Goal: Task Accomplishment & Management: Manage account settings

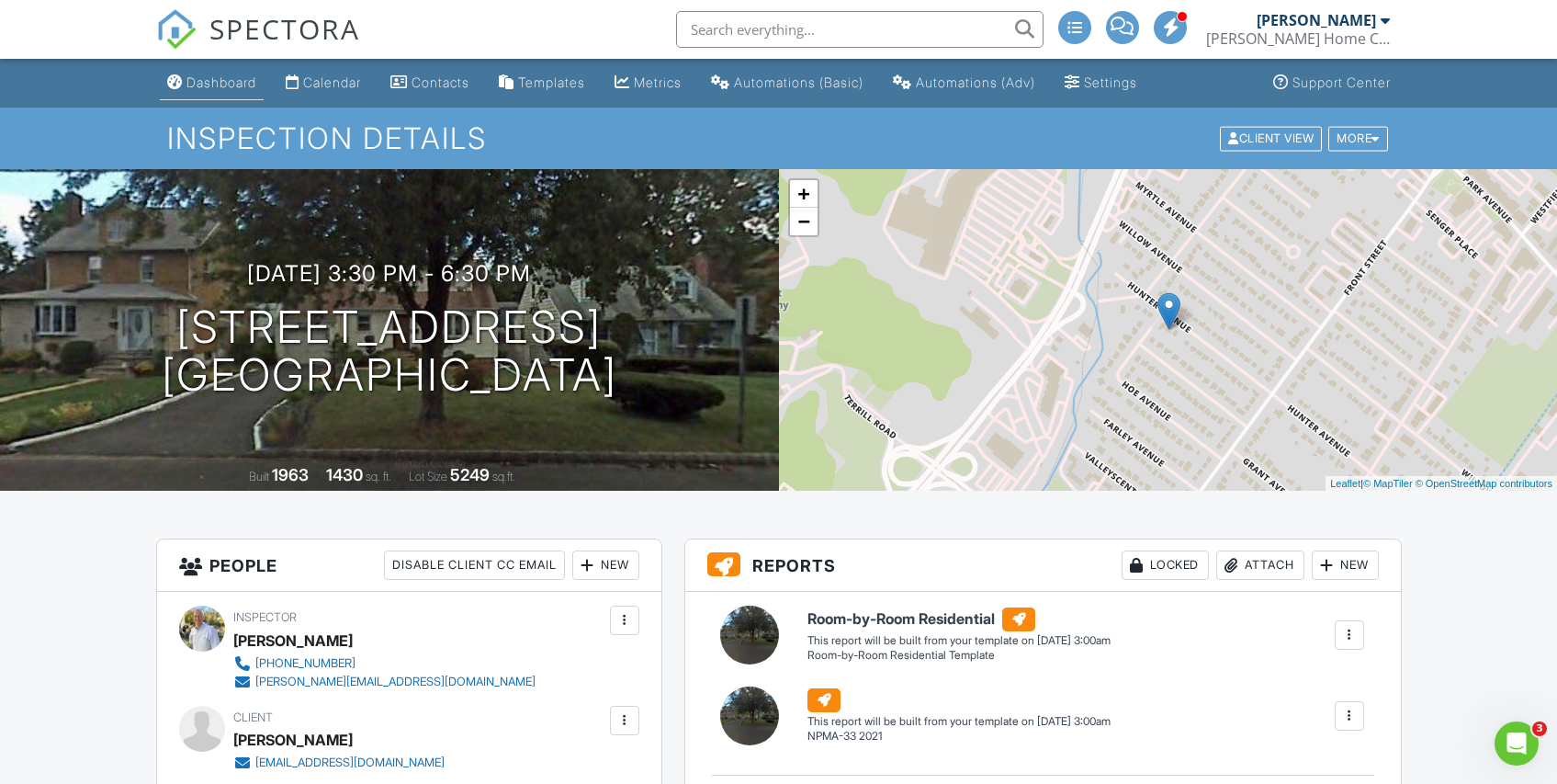
click at [248, 83] on div "Dashboard" at bounding box center [222, 82] width 70 height 16
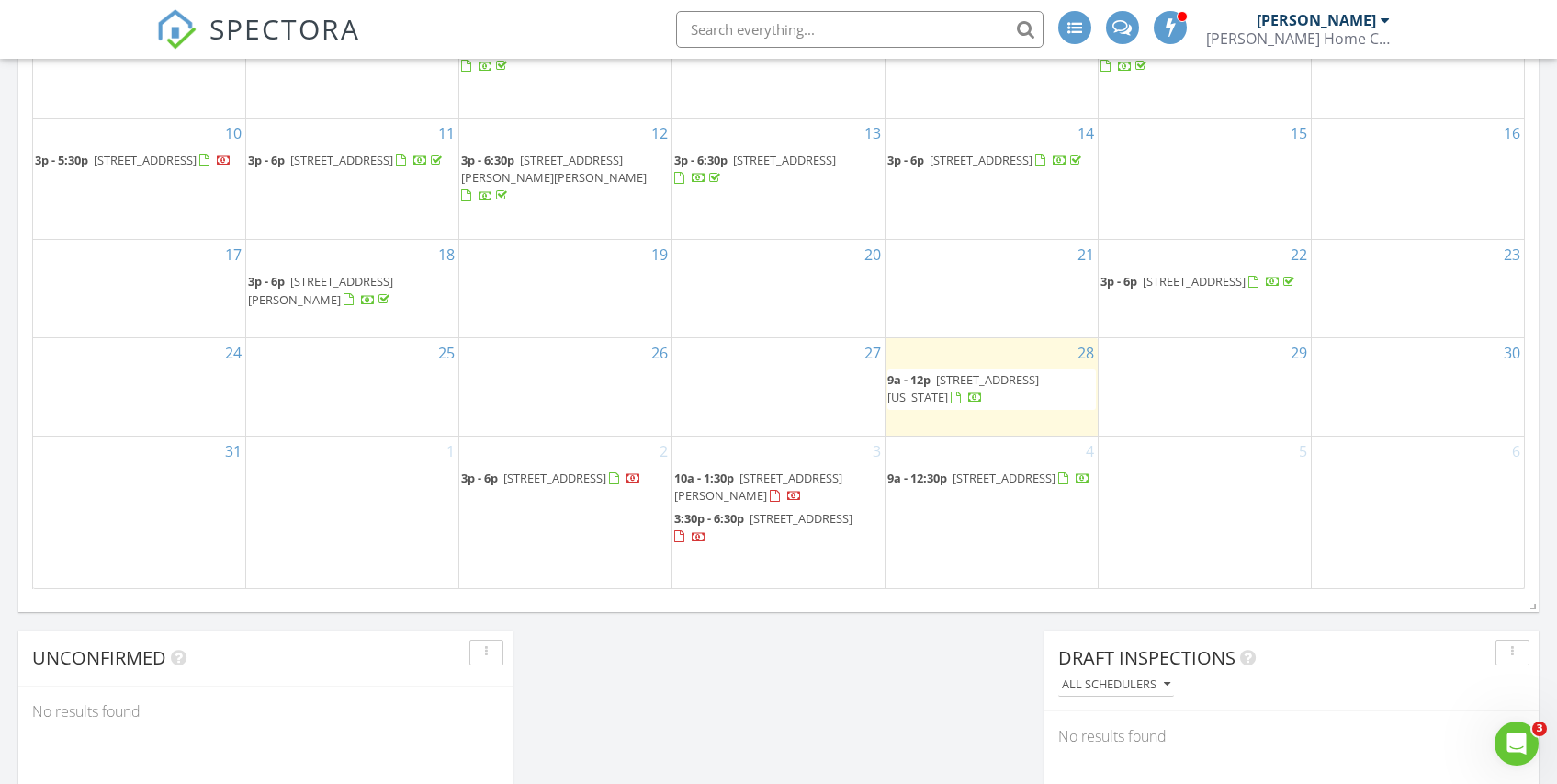
scroll to position [1094, 0]
click at [718, 513] on span "3:30p - 6:30p 318 Hunter Ave, Scotch Plains 07076" at bounding box center [778, 530] width 209 height 36
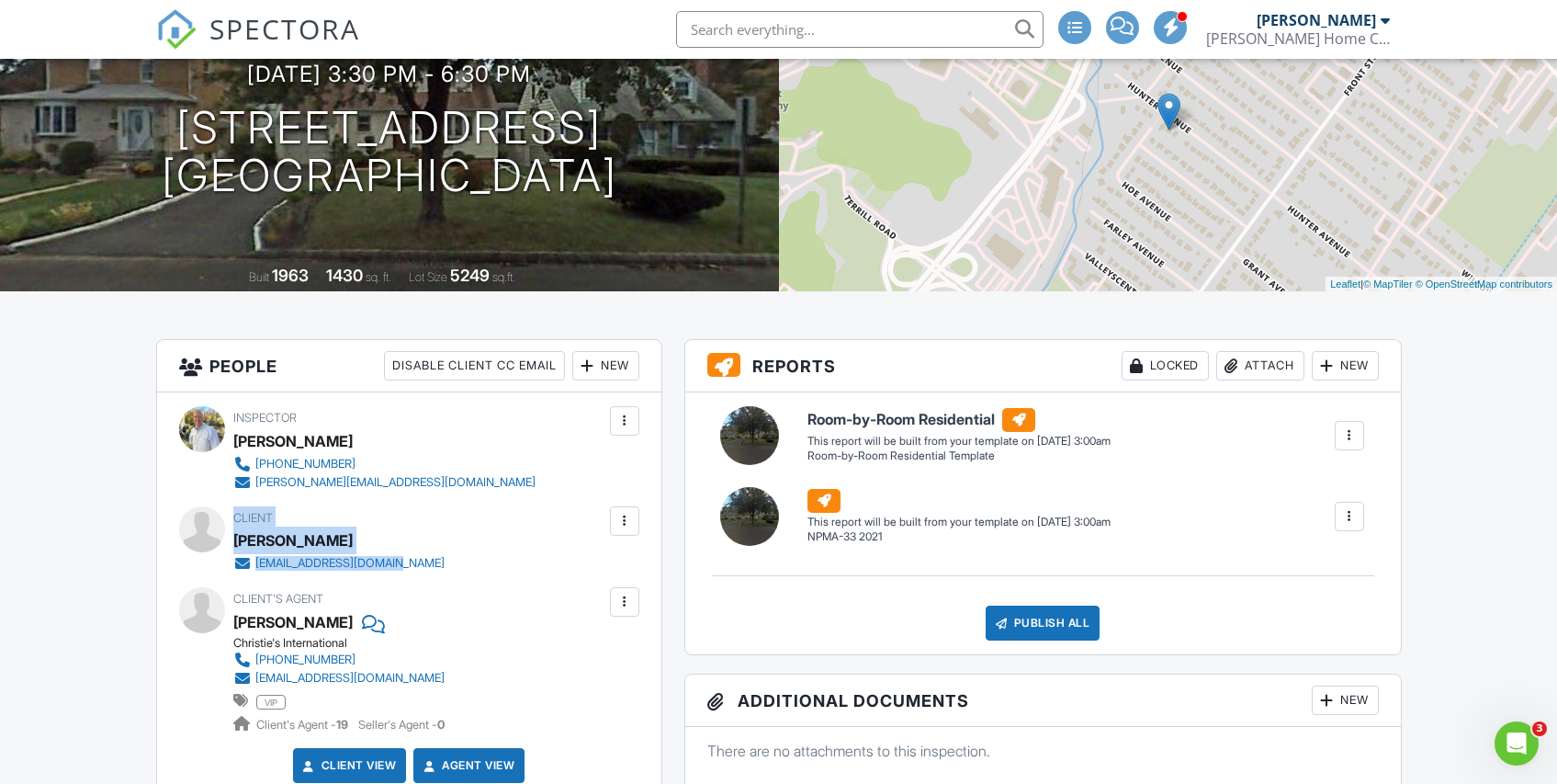
drag, startPoint x: 415, startPoint y: 569, endPoint x: 234, endPoint y: 523, distance: 186.8
click at [234, 523] on div "Client Chelsea Rowe chelsearowe0@gmail.com" at bounding box center [383, 539] width 299 height 66
copy div "Client Chelsea Rowe chelsearowe0@gmail.com"
click at [626, 525] on div at bounding box center [625, 521] width 18 height 18
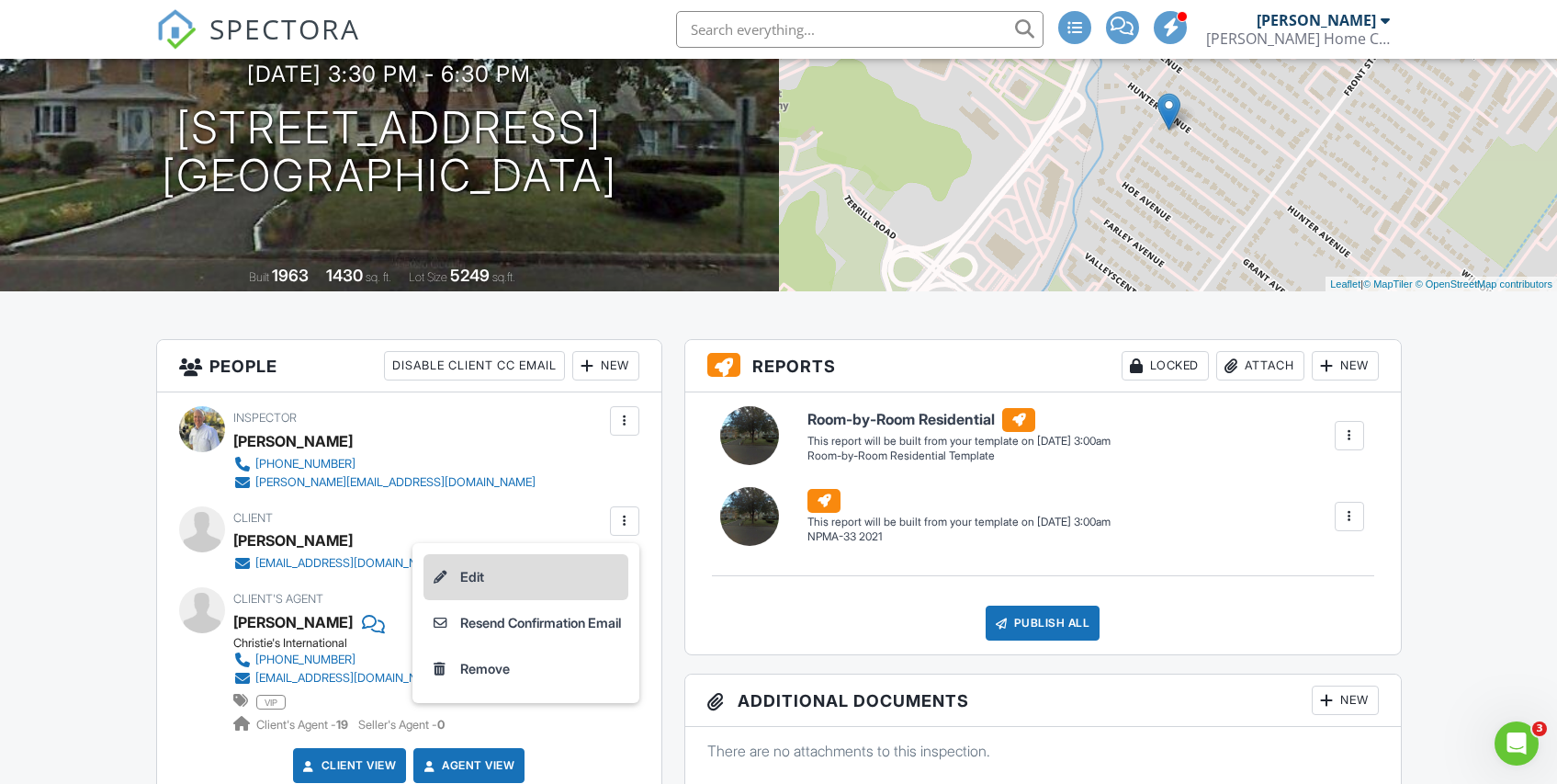
click at [488, 578] on li "Edit" at bounding box center [526, 577] width 205 height 46
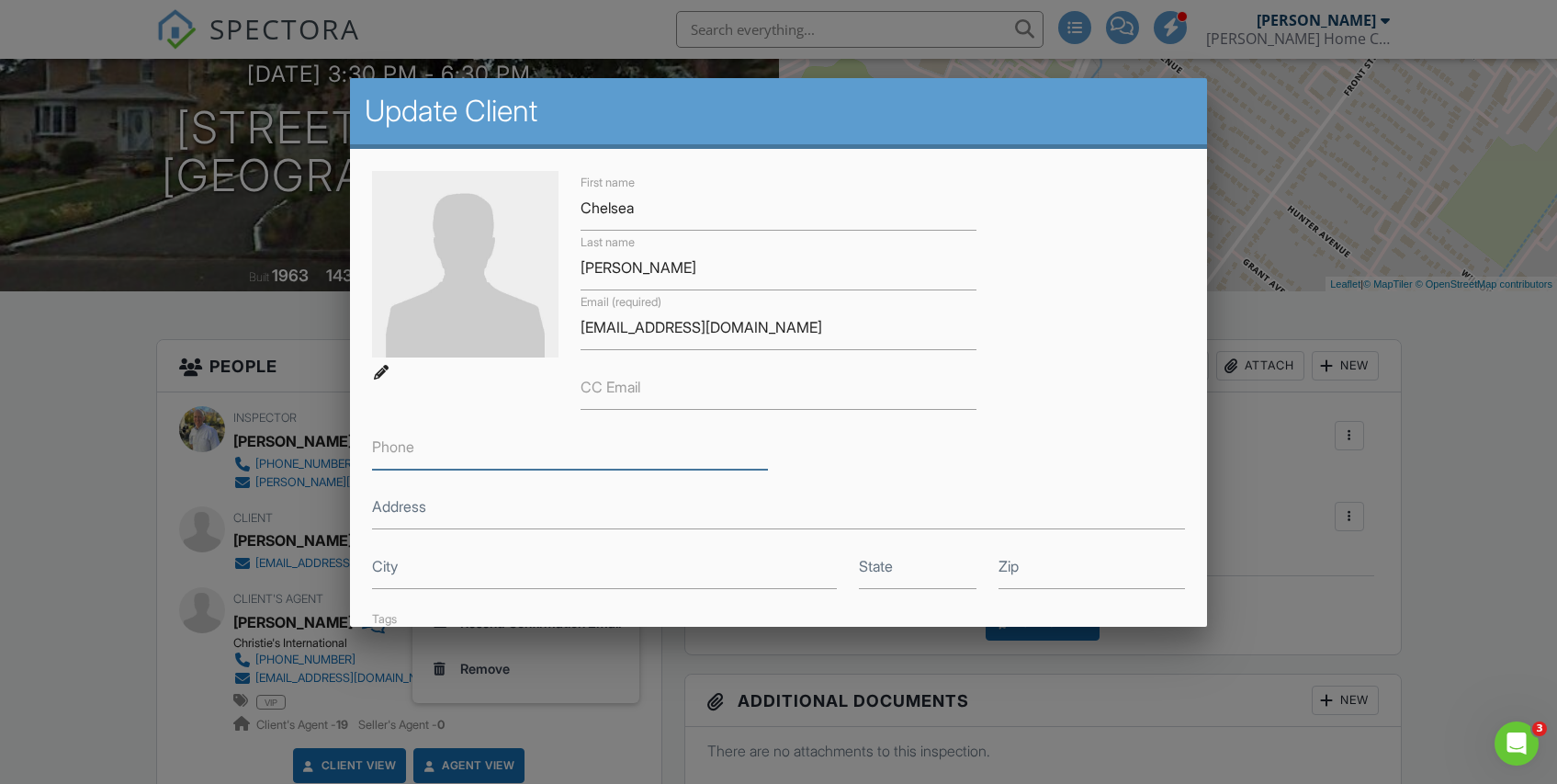
click at [450, 447] on input "Phone" at bounding box center [570, 447] width 395 height 45
paste input "[PHONE_NUMBER]"
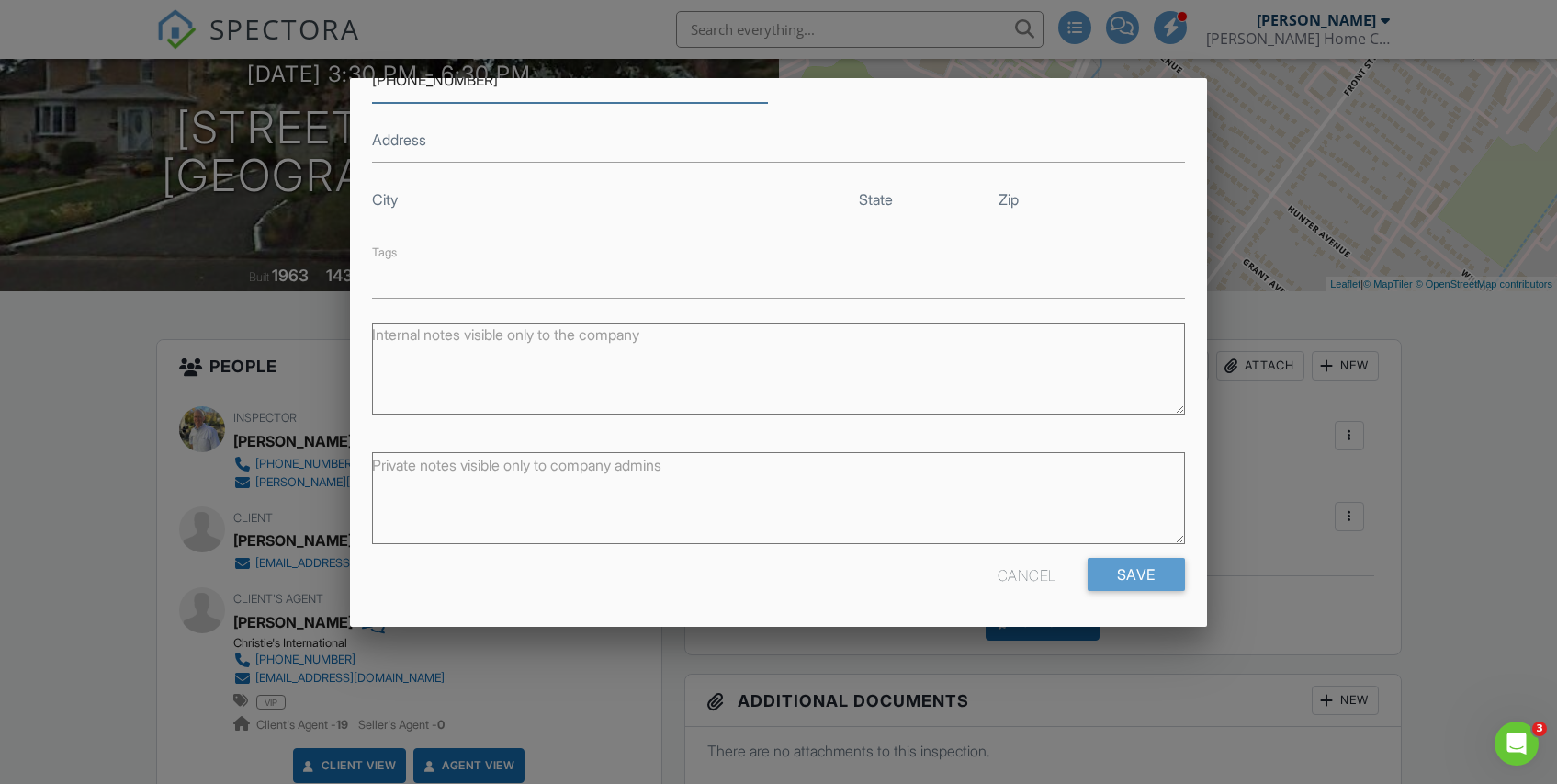
scroll to position [368, 0]
type input "[PHONE_NUMBER]"
click at [1127, 573] on input "Save" at bounding box center [1136, 574] width 97 height 33
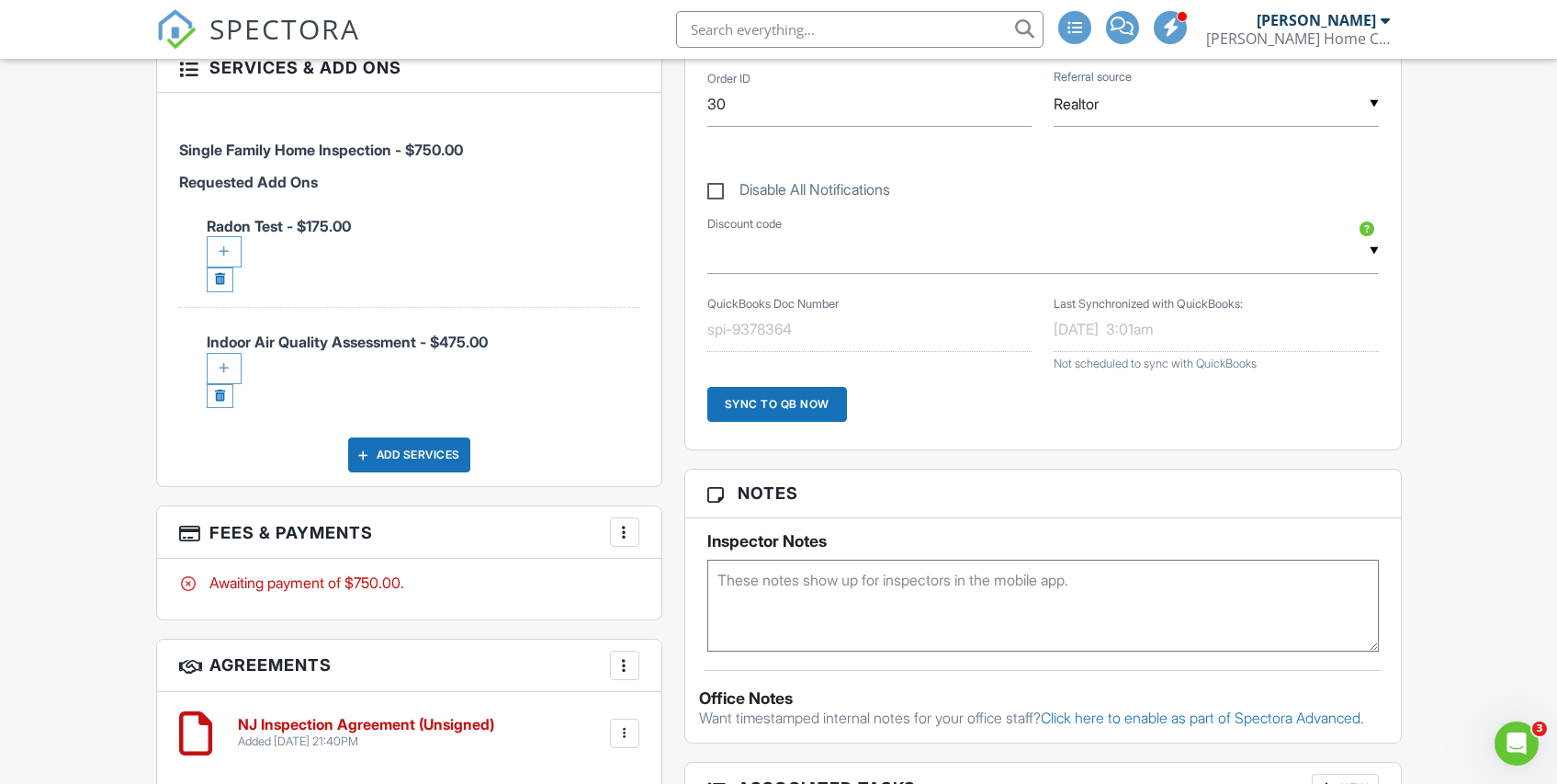
scroll to position [1006, 0]
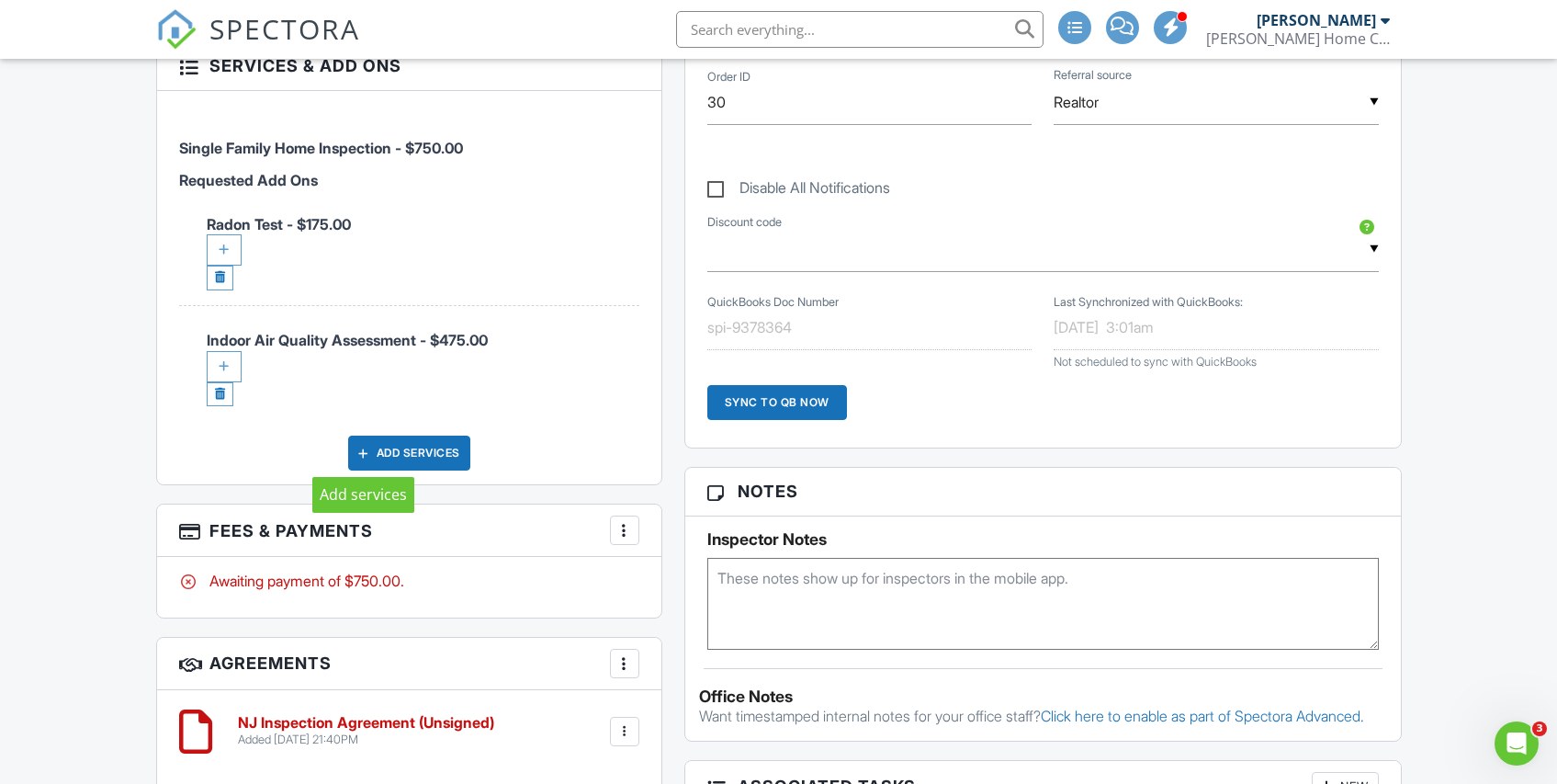
click at [368, 452] on div at bounding box center [364, 453] width 18 height 18
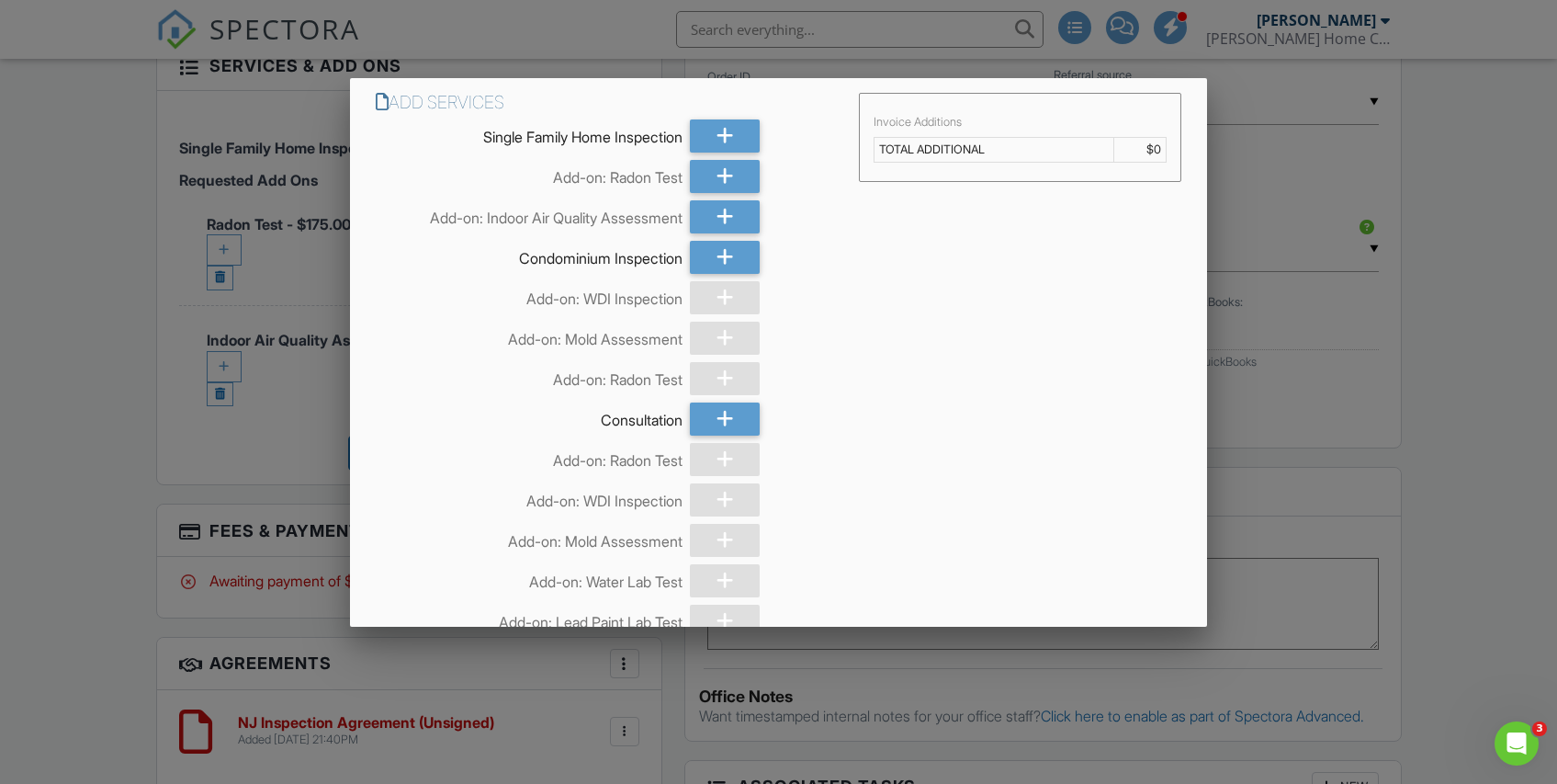
click at [1424, 344] on div at bounding box center [778, 398] width 1557 height 980
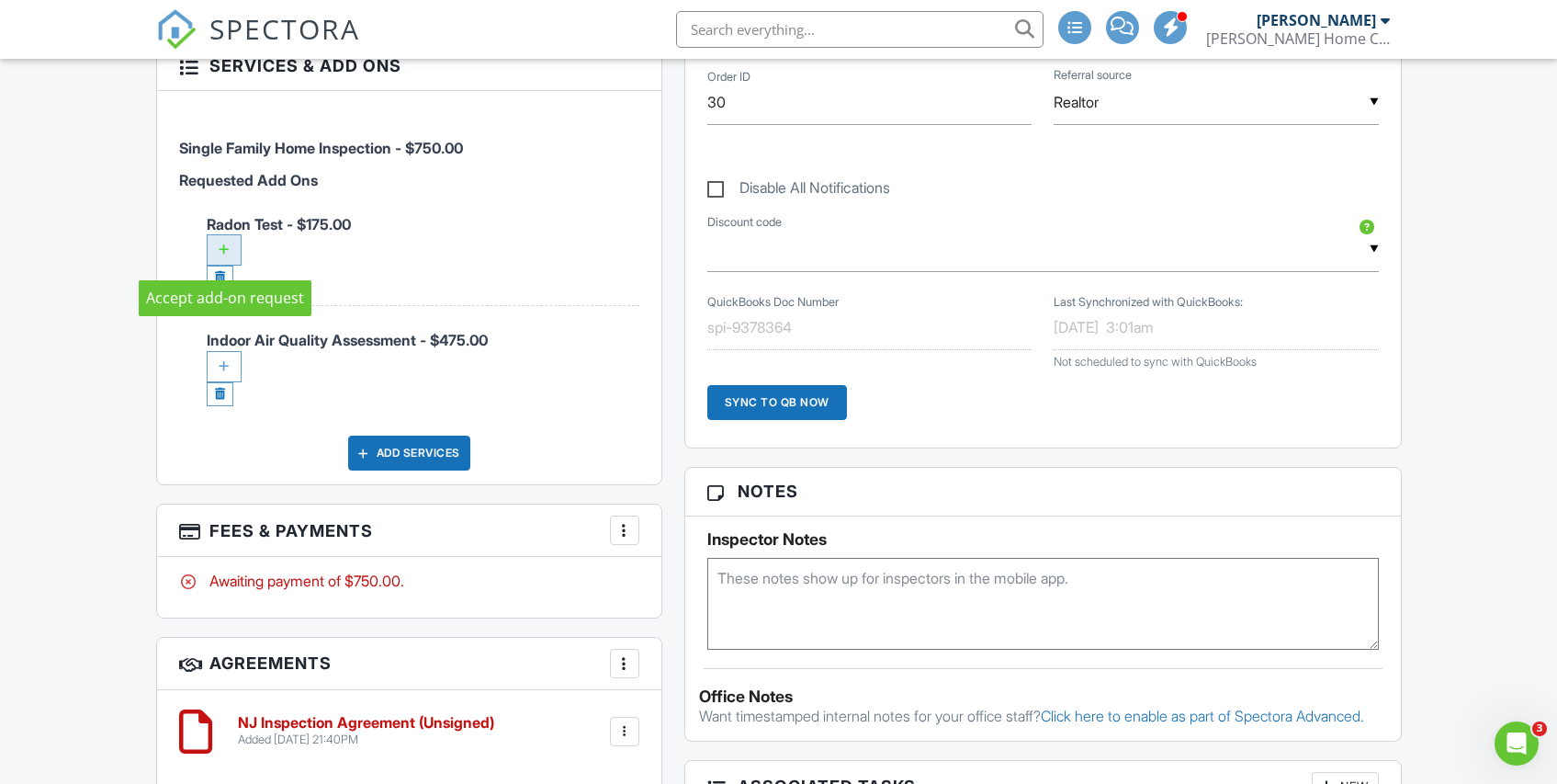
click at [227, 248] on div at bounding box center [224, 250] width 35 height 31
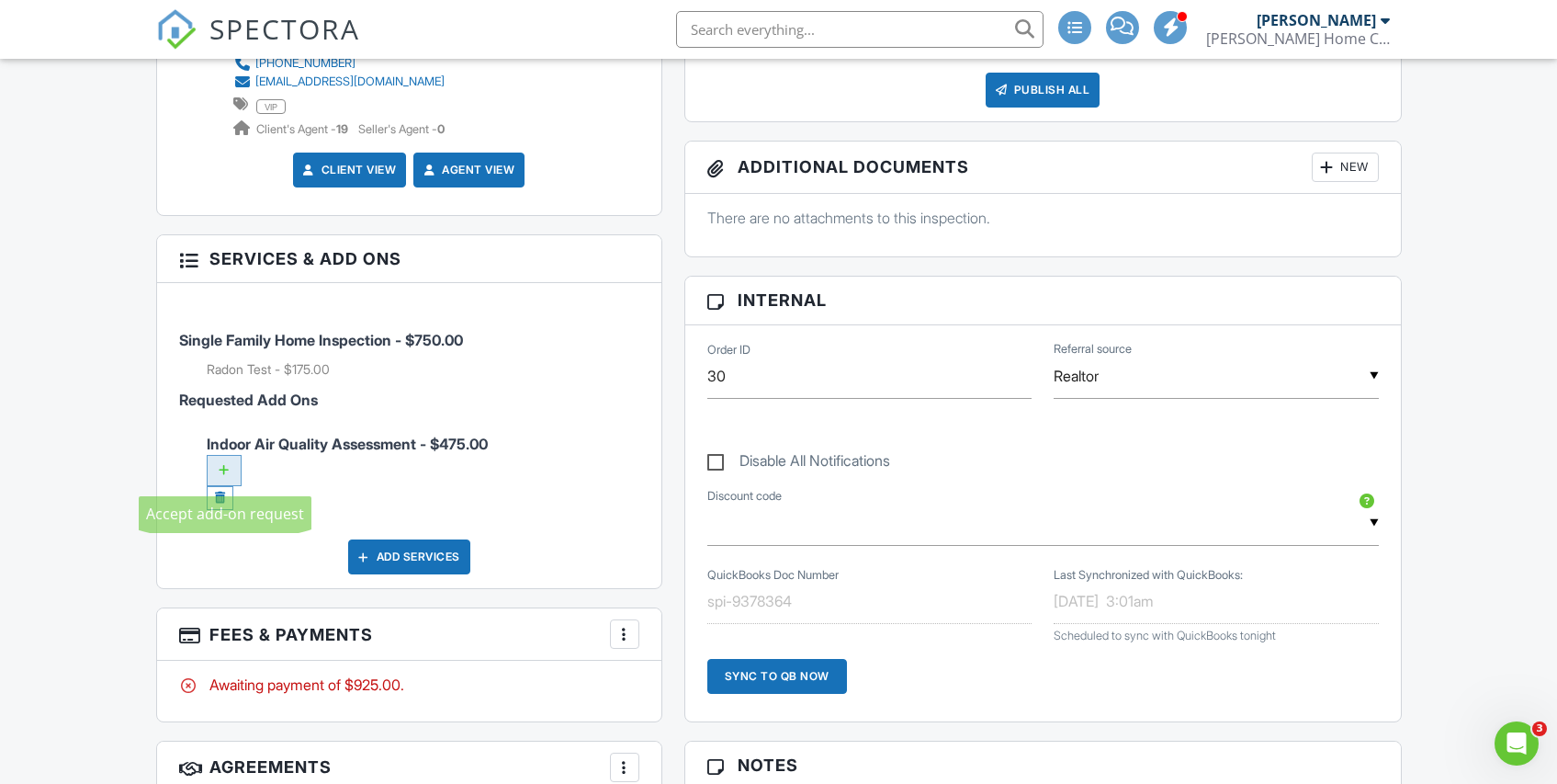
click at [229, 468] on div at bounding box center [224, 470] width 35 height 31
